Goal: Information Seeking & Learning: Compare options

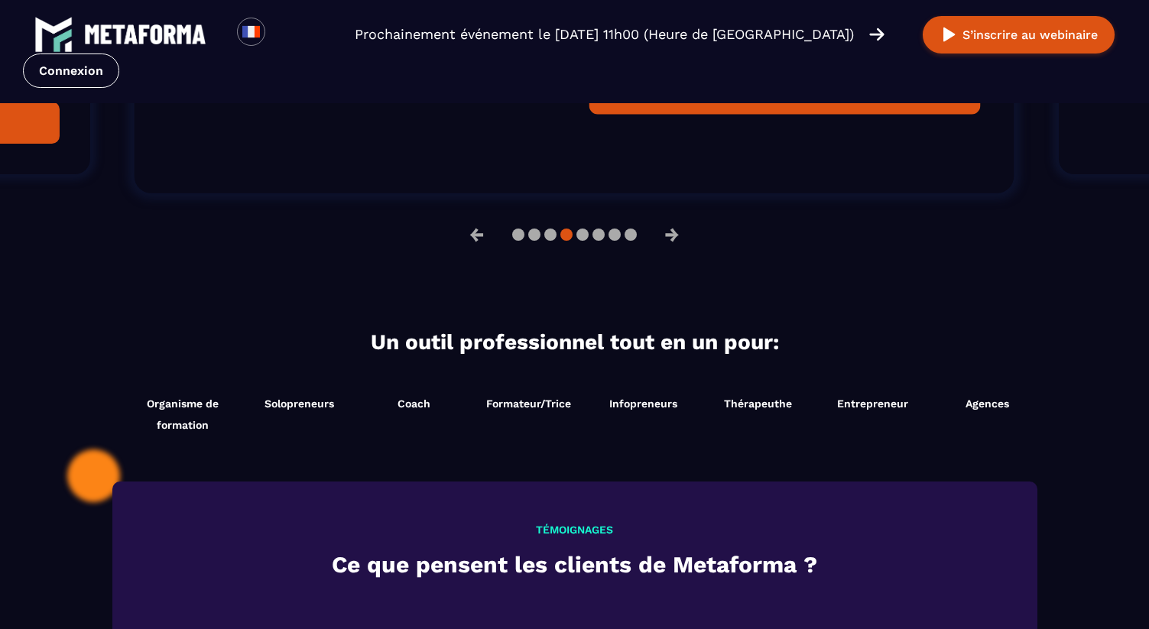
scroll to position [1430, 0]
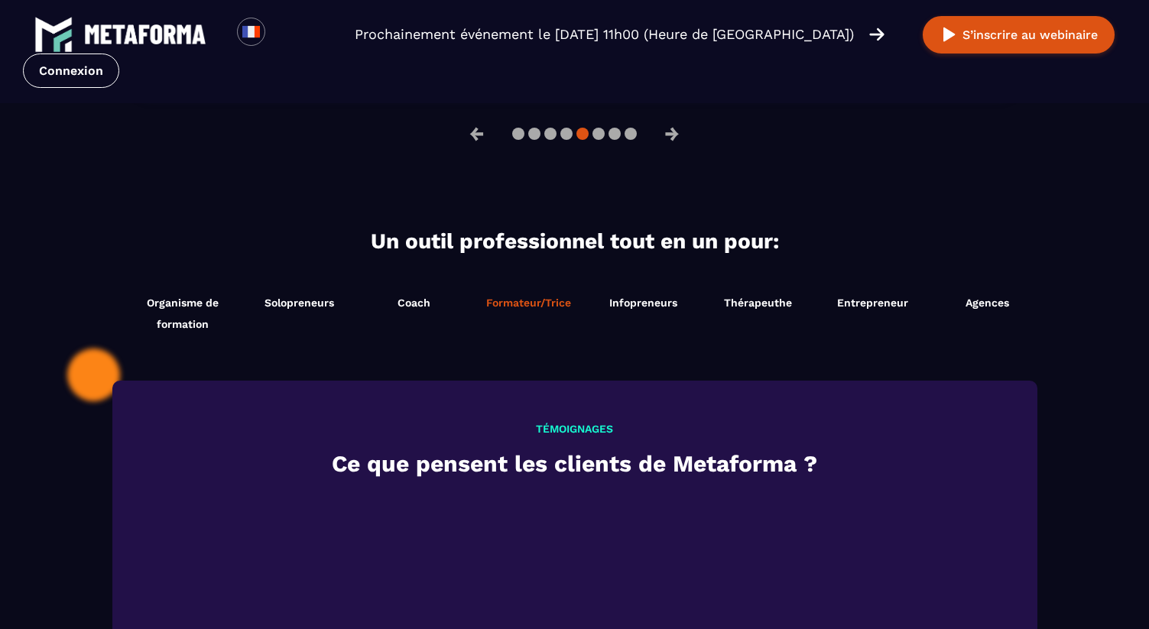
click at [548, 310] on li "Formateur/Trice Démarrer maintenant" at bounding box center [529, 313] width 115 height 58
click at [629, 305] on span "Infopreneurs" at bounding box center [643, 303] width 68 height 12
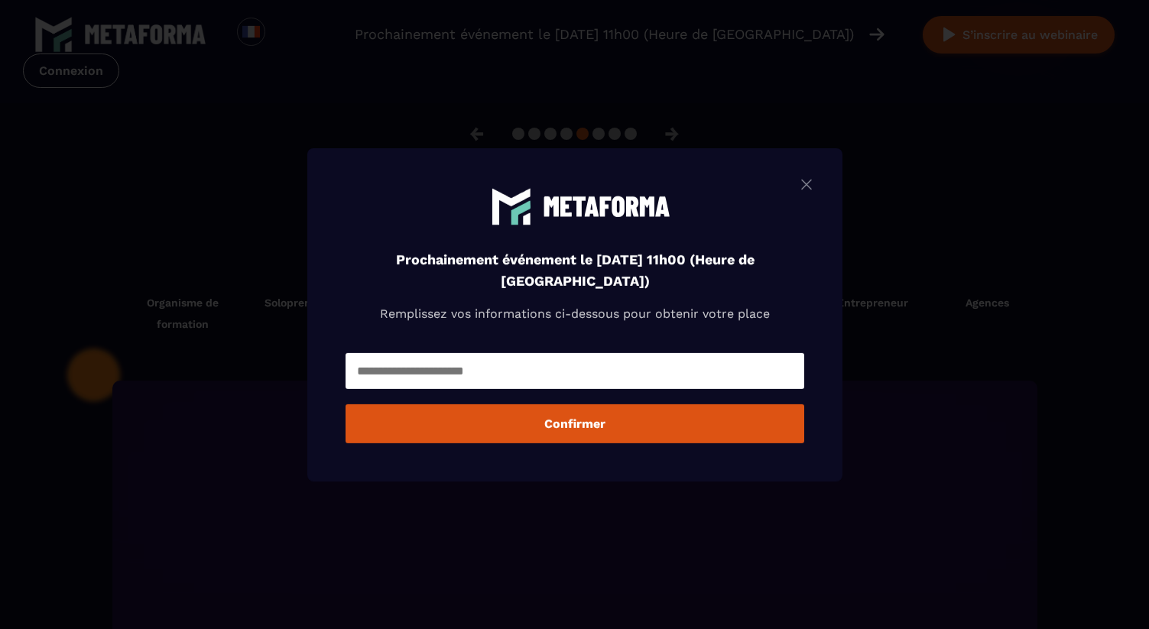
click at [801, 177] on img "Modal window" at bounding box center [807, 183] width 18 height 19
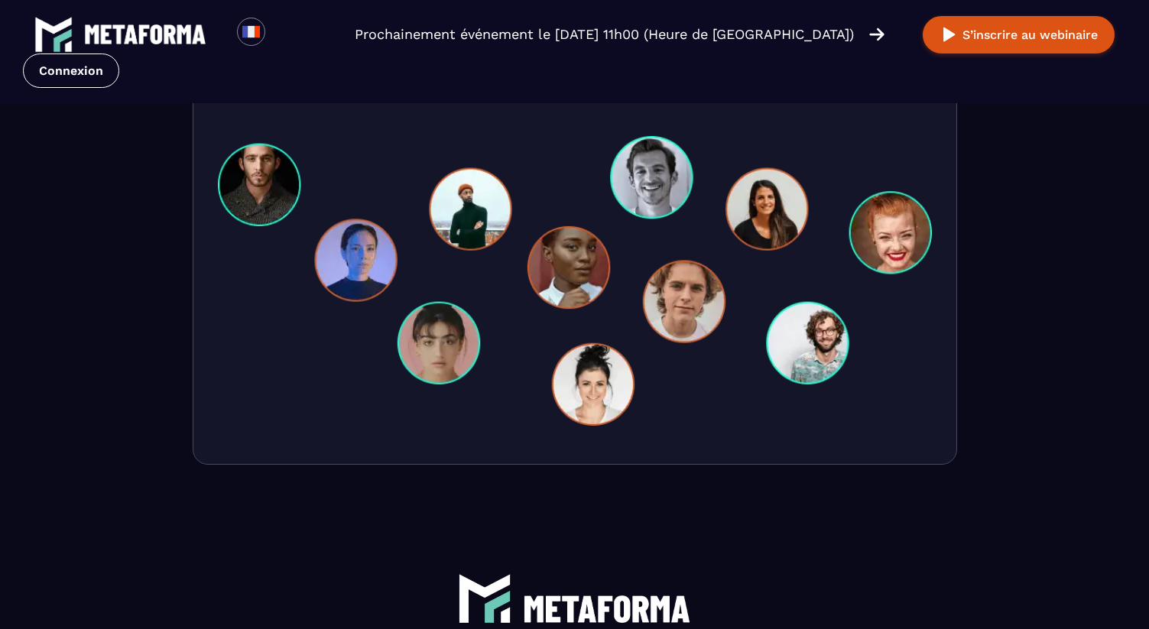
scroll to position [5380, 0]
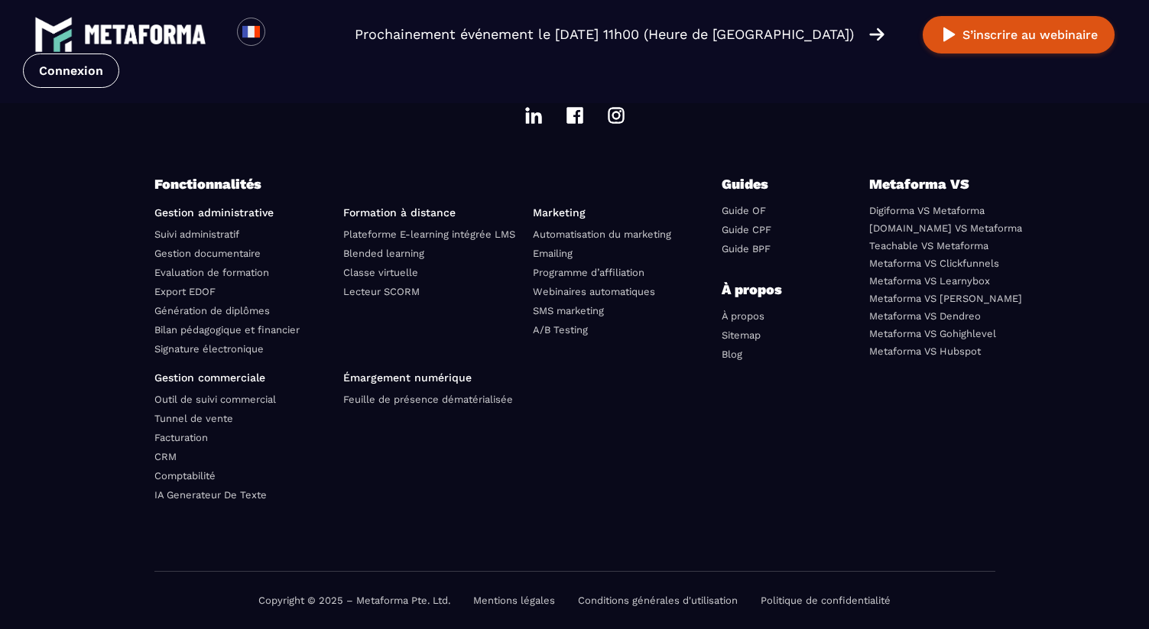
click at [234, 236] on link "Suivi administratif" at bounding box center [196, 234] width 85 height 11
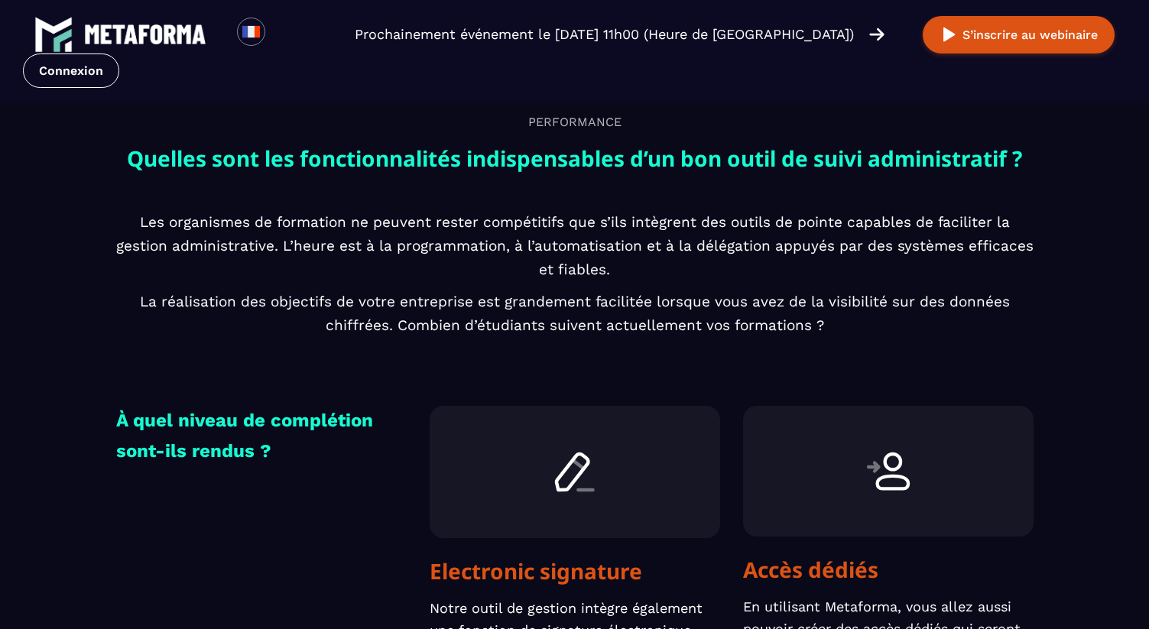
scroll to position [4612, 0]
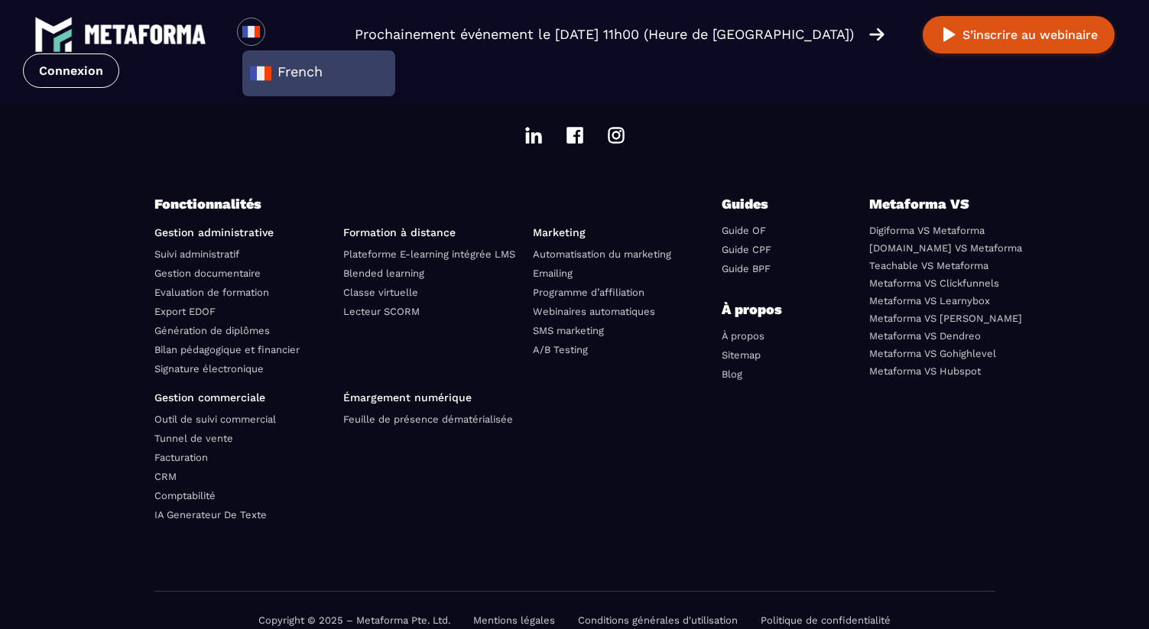
click at [878, 40] on img at bounding box center [876, 34] width 15 height 17
click at [184, 452] on link "Facturation" at bounding box center [181, 457] width 54 height 11
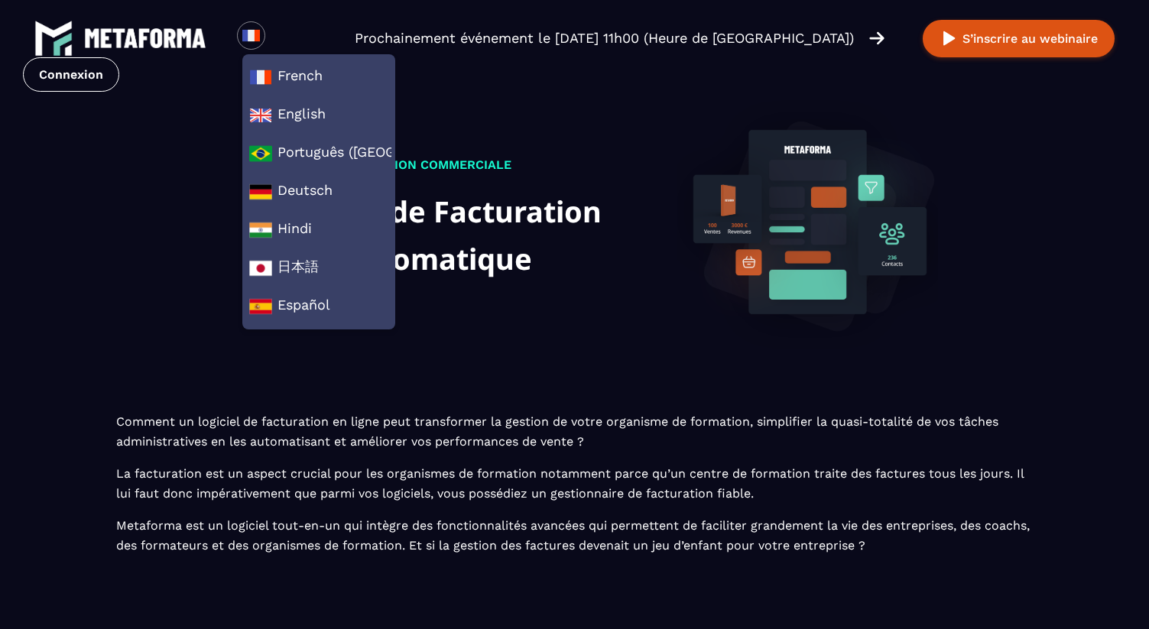
click at [186, 440] on p "Comment un logiciel de facturation en ligne peut transformer la gestion de votr…" at bounding box center [575, 484] width 918 height 144
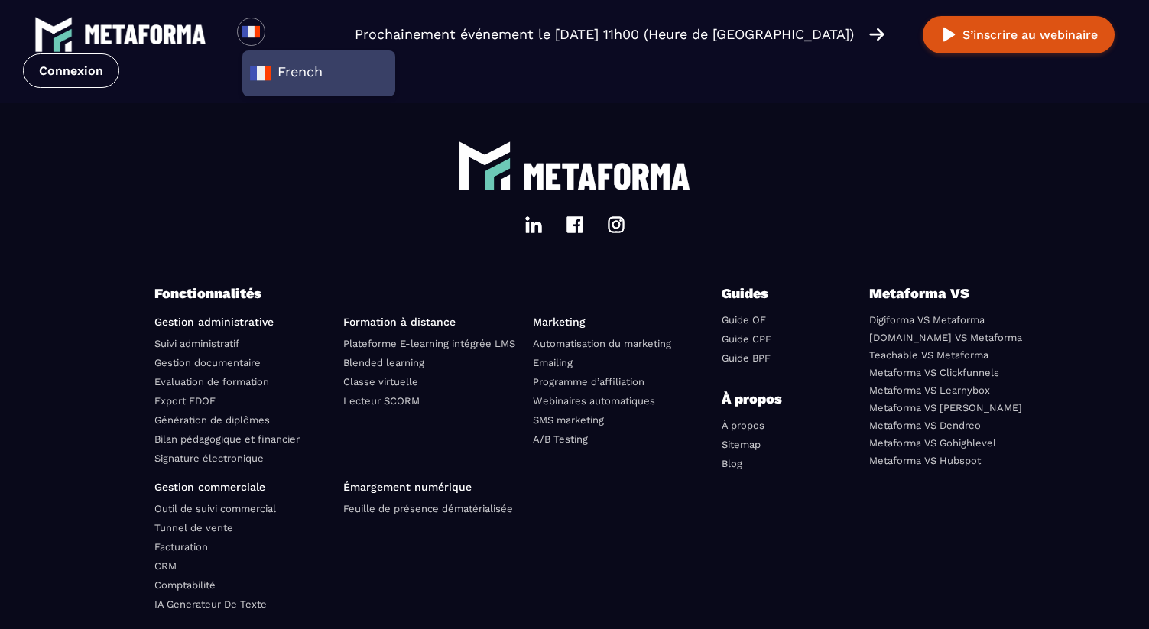
scroll to position [4522, 0]
click at [404, 339] on link "Plateforme E-learning intégrée LMS" at bounding box center [429, 344] width 172 height 11
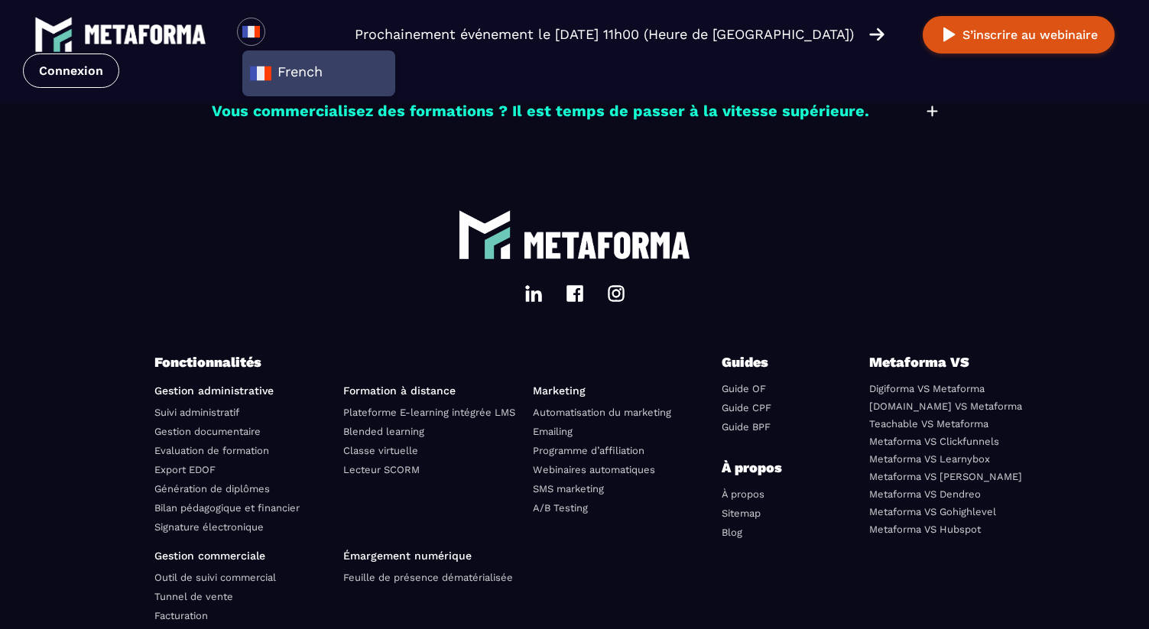
scroll to position [4446, 0]
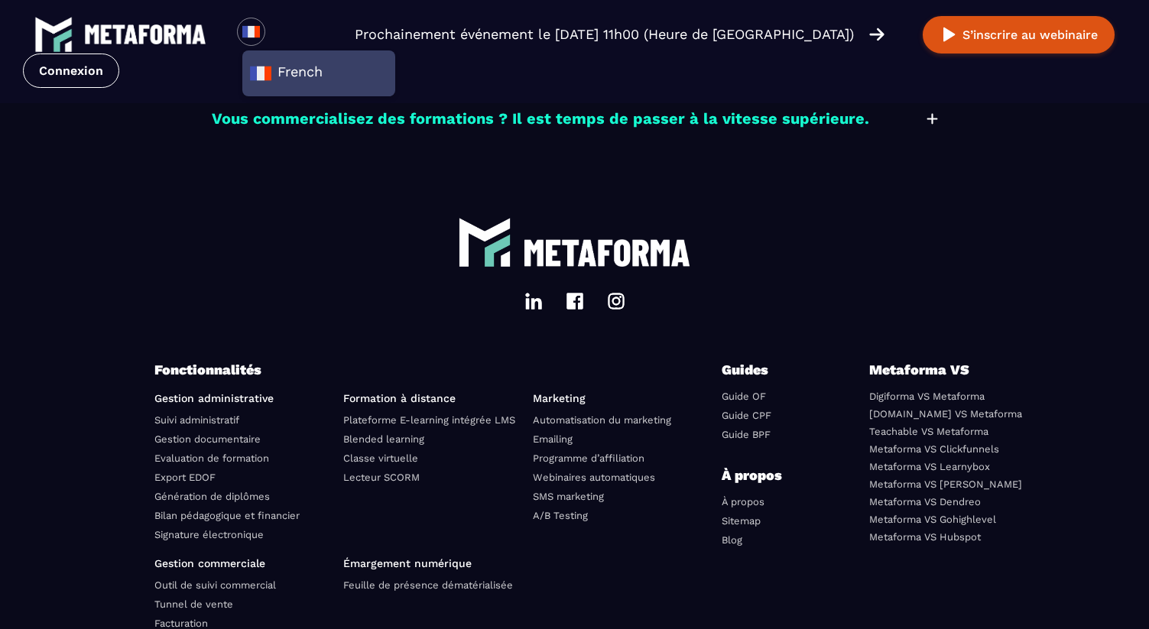
click at [885, 391] on link "Digiforma VS Metaforma" at bounding box center [926, 396] width 115 height 11
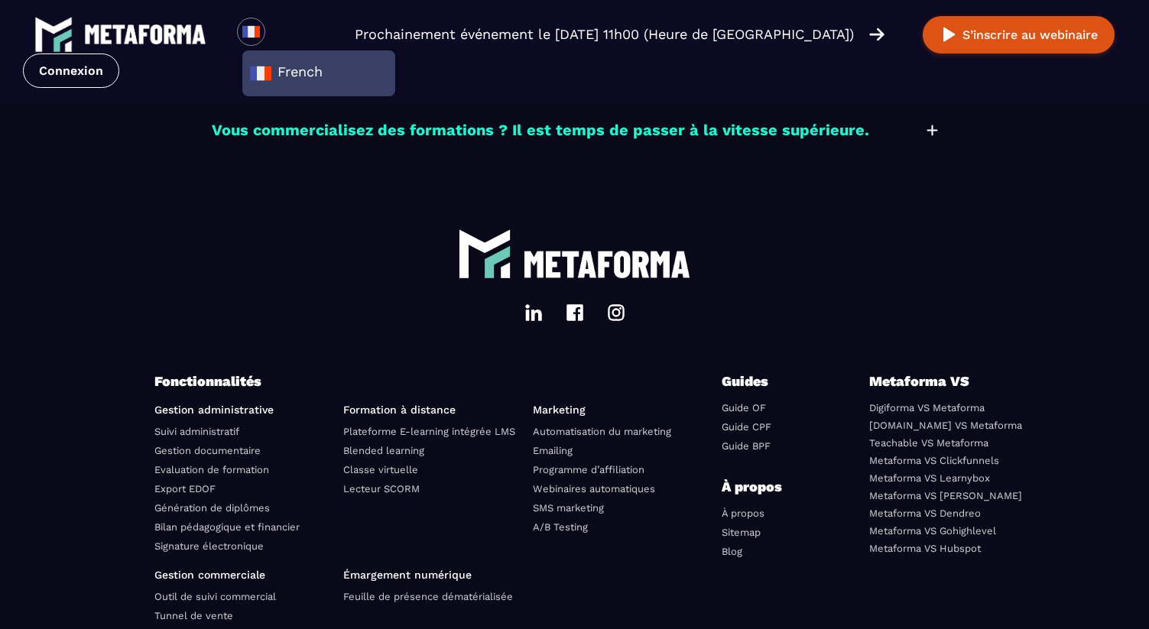
scroll to position [4431, 0]
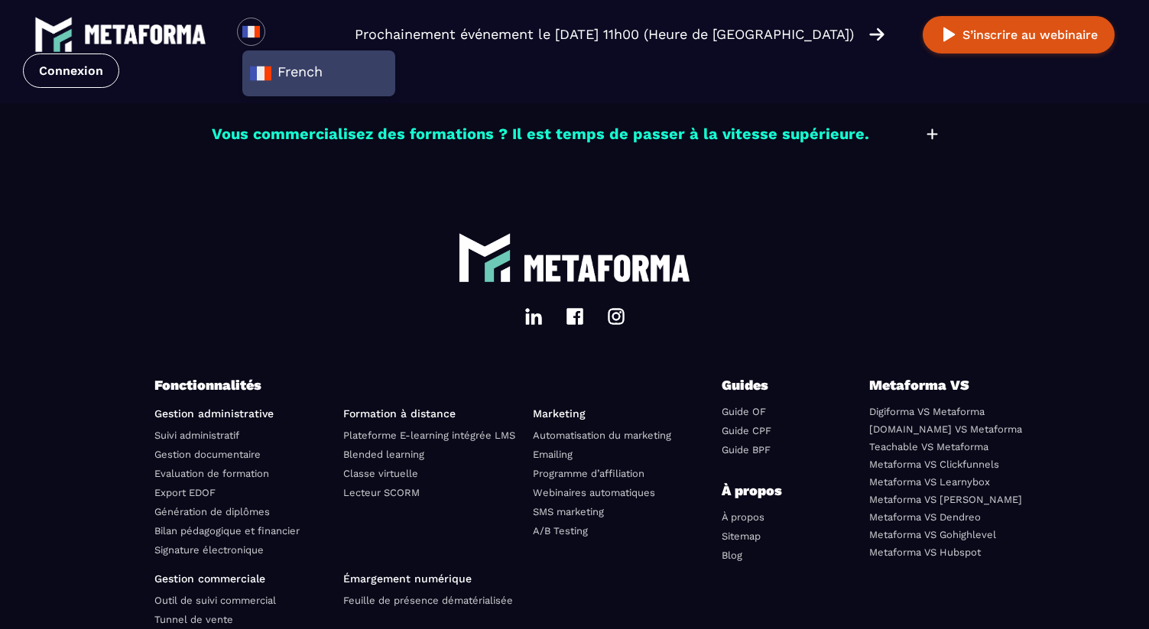
click at [919, 459] on link "Metaforma VS Clickfunnels" at bounding box center [934, 464] width 130 height 11
